Goal: Information Seeking & Learning: Find specific fact

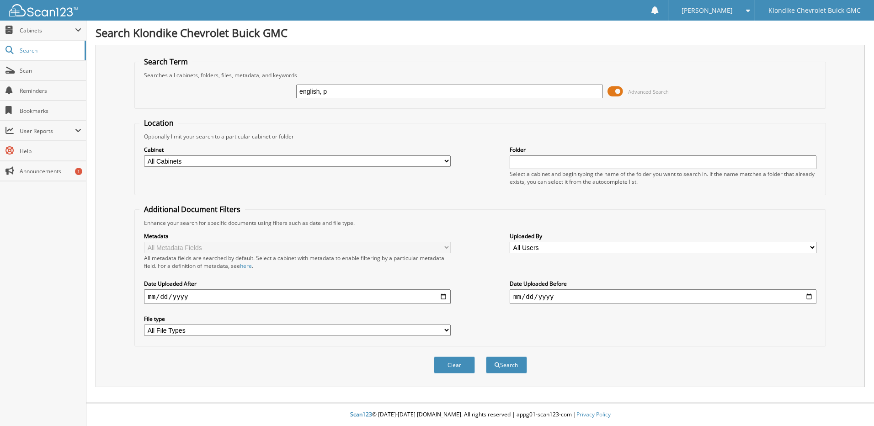
type input "english, p"
click at [486, 356] on button "Search" at bounding box center [506, 364] width 41 height 17
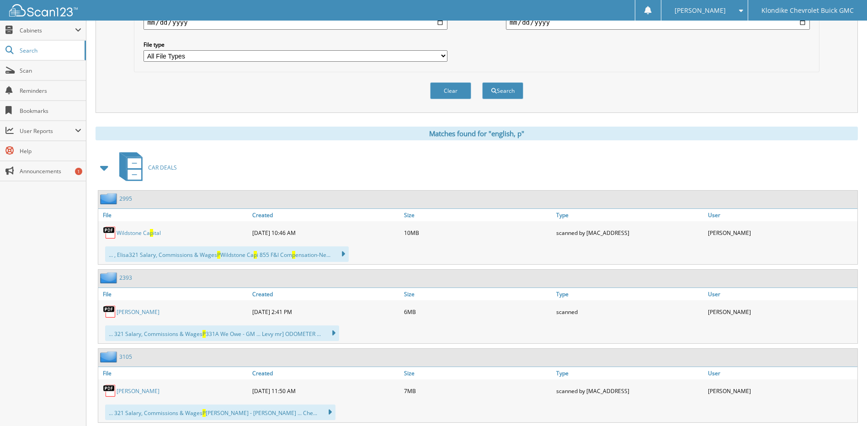
scroll to position [274, 0]
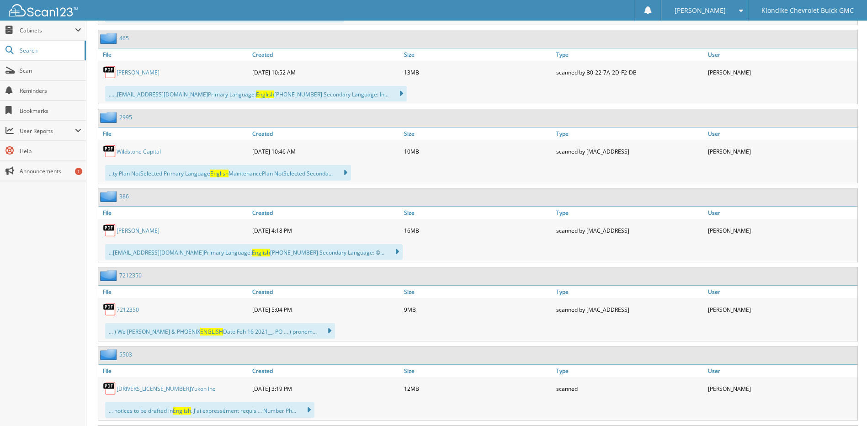
scroll to position [594, 0]
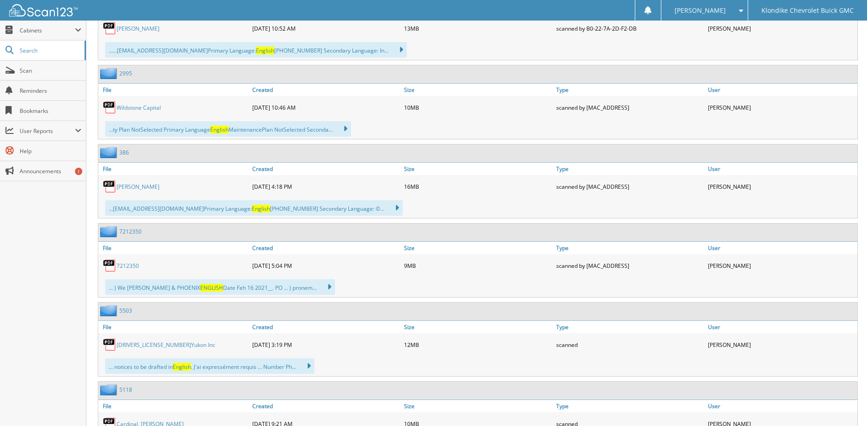
click at [126, 266] on link "7212350" at bounding box center [128, 266] width 22 height 8
